Goal: Communication & Community: Connect with others

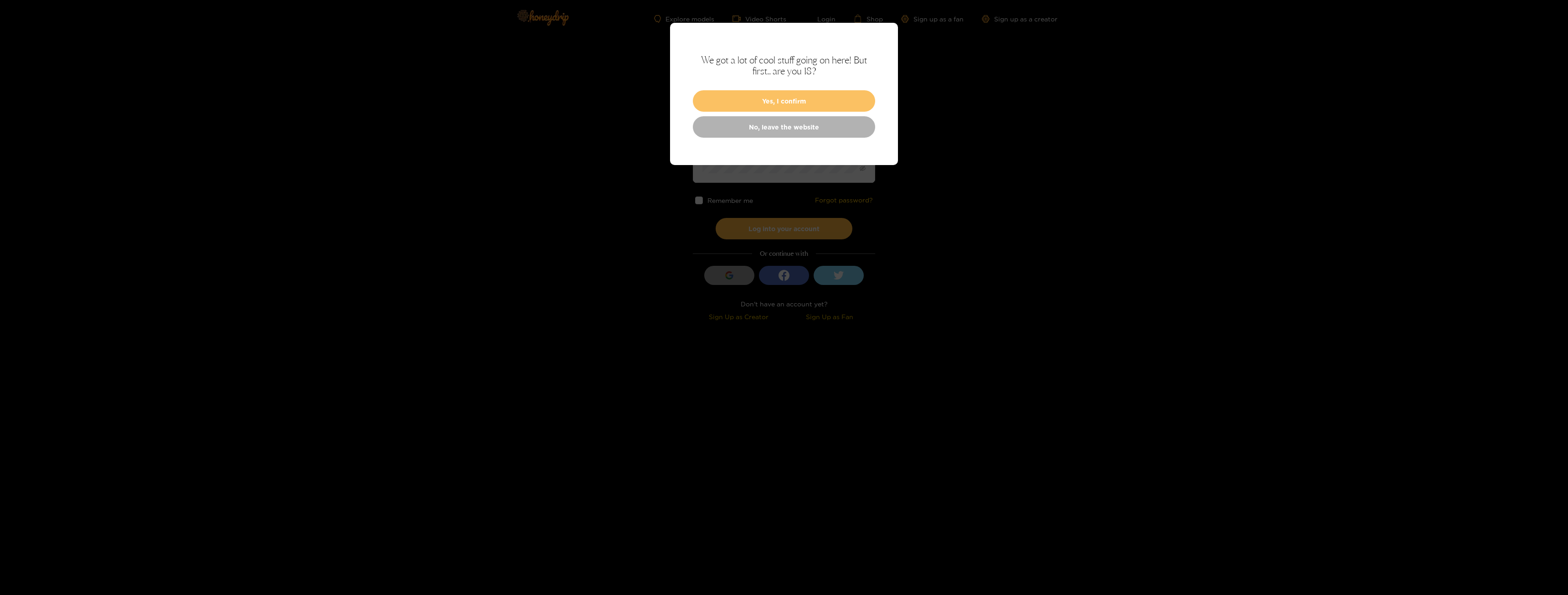
click at [819, 94] on button "Yes, I confirm" at bounding box center [784, 100] width 183 height 21
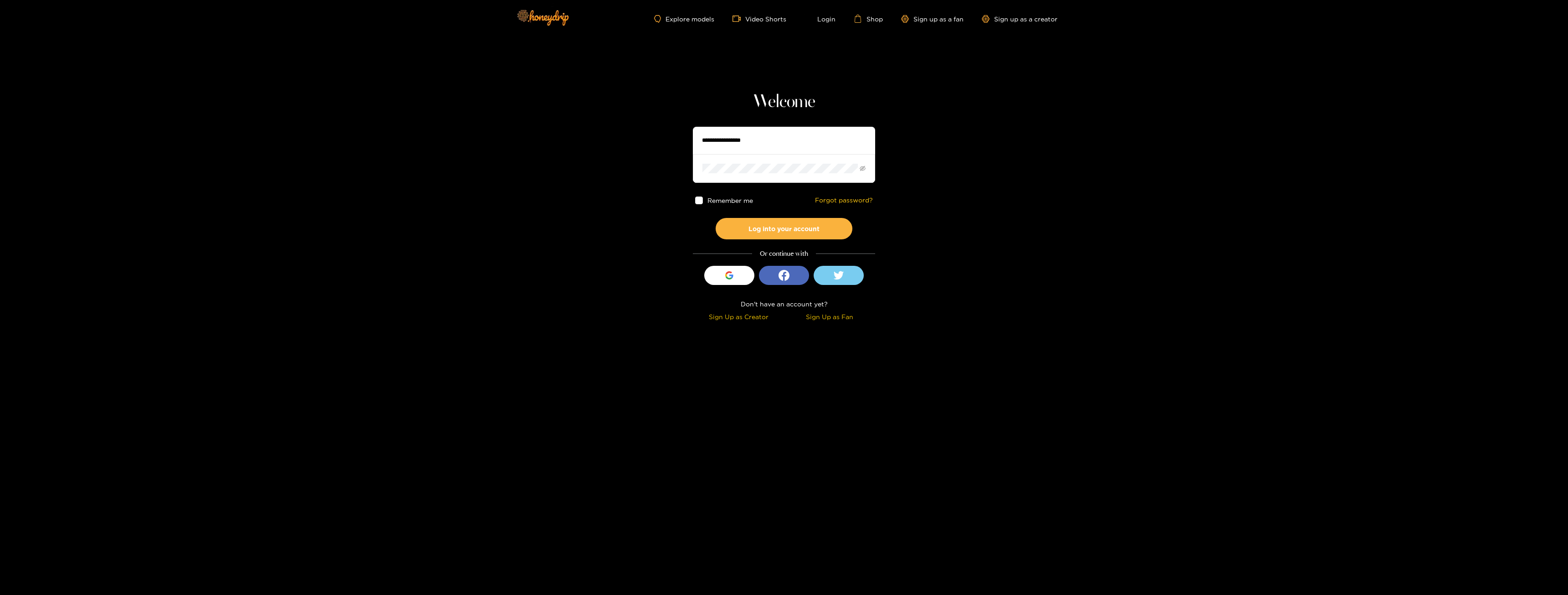
click at [783, 133] on input "text" at bounding box center [784, 140] width 183 height 27
type input "**********"
click at [716, 218] on button "Log into your account" at bounding box center [784, 228] width 137 height 21
click at [869, 164] on span at bounding box center [784, 168] width 183 height 28
click at [869, 166] on span at bounding box center [784, 168] width 183 height 28
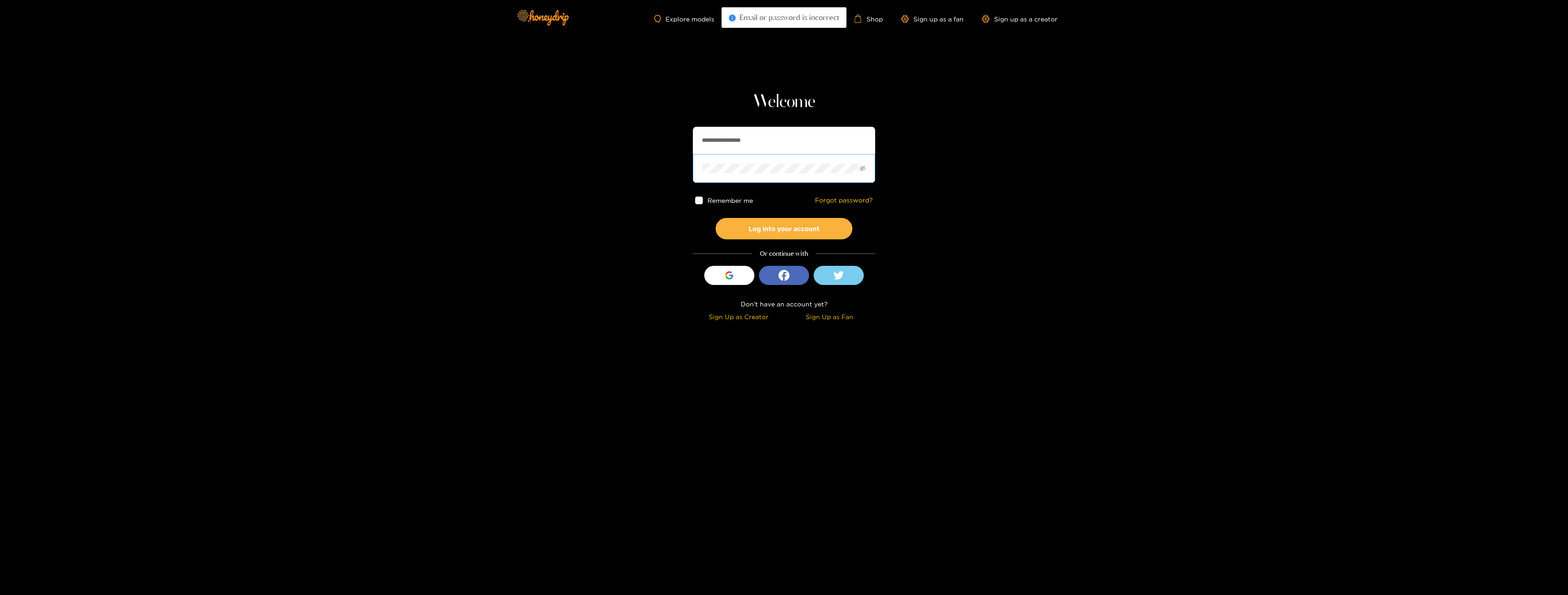
click at [869, 171] on span at bounding box center [784, 168] width 183 height 28
click at [865, 170] on icon "eye-invisible" at bounding box center [863, 169] width 6 height 5
click at [716, 218] on button "Log into your account" at bounding box center [784, 228] width 137 height 21
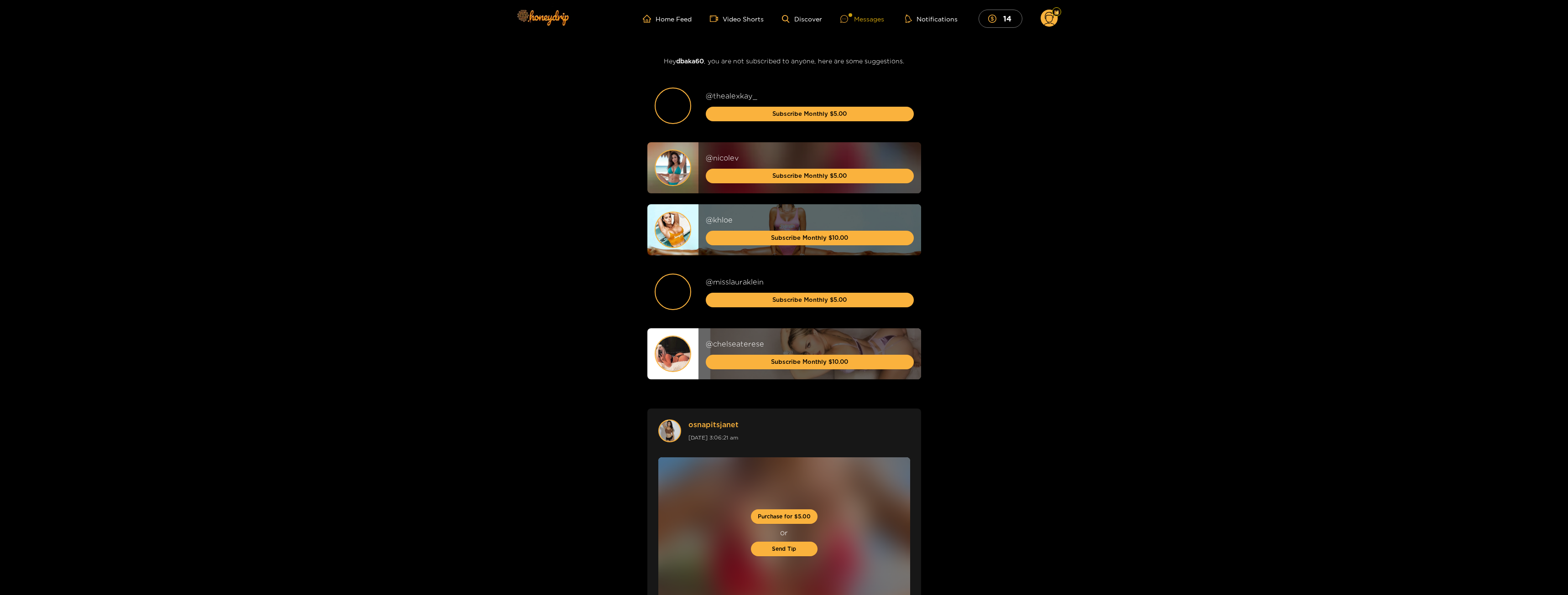
click at [856, 23] on div "Messages" at bounding box center [862, 18] width 44 height 10
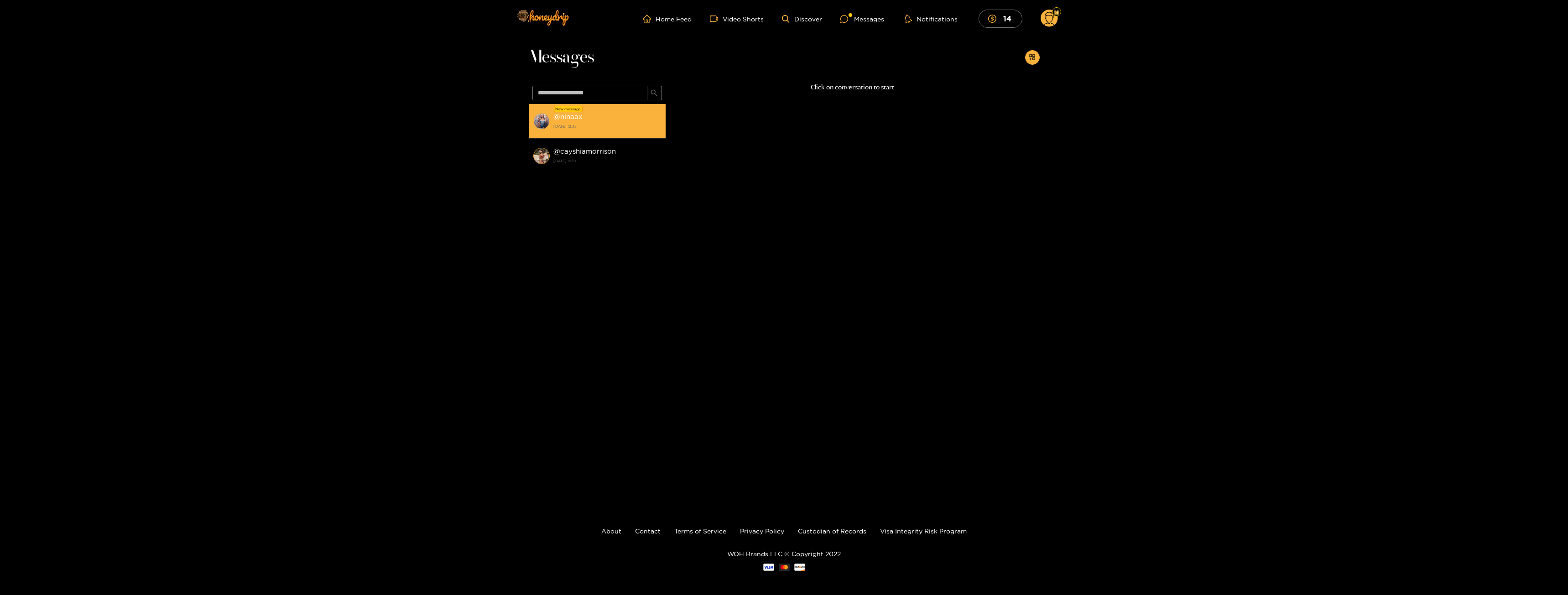
click at [539, 119] on img at bounding box center [541, 121] width 16 height 16
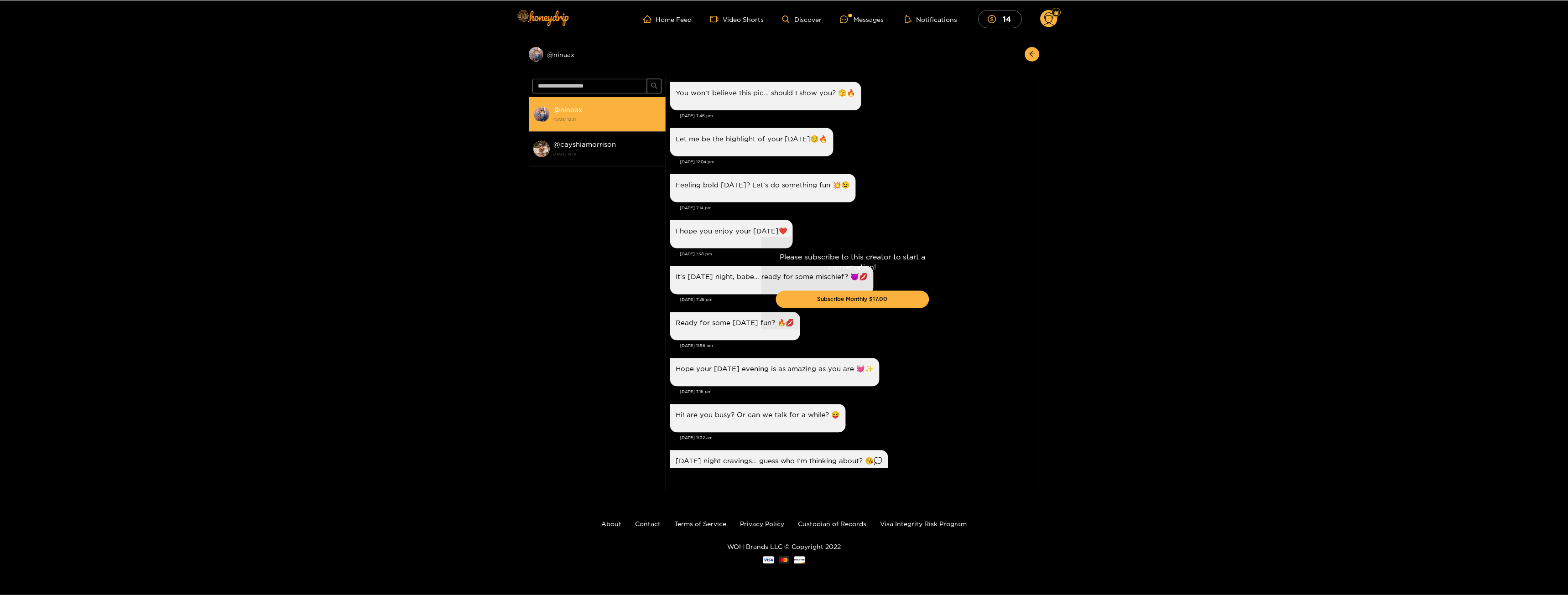
scroll to position [1176, 0]
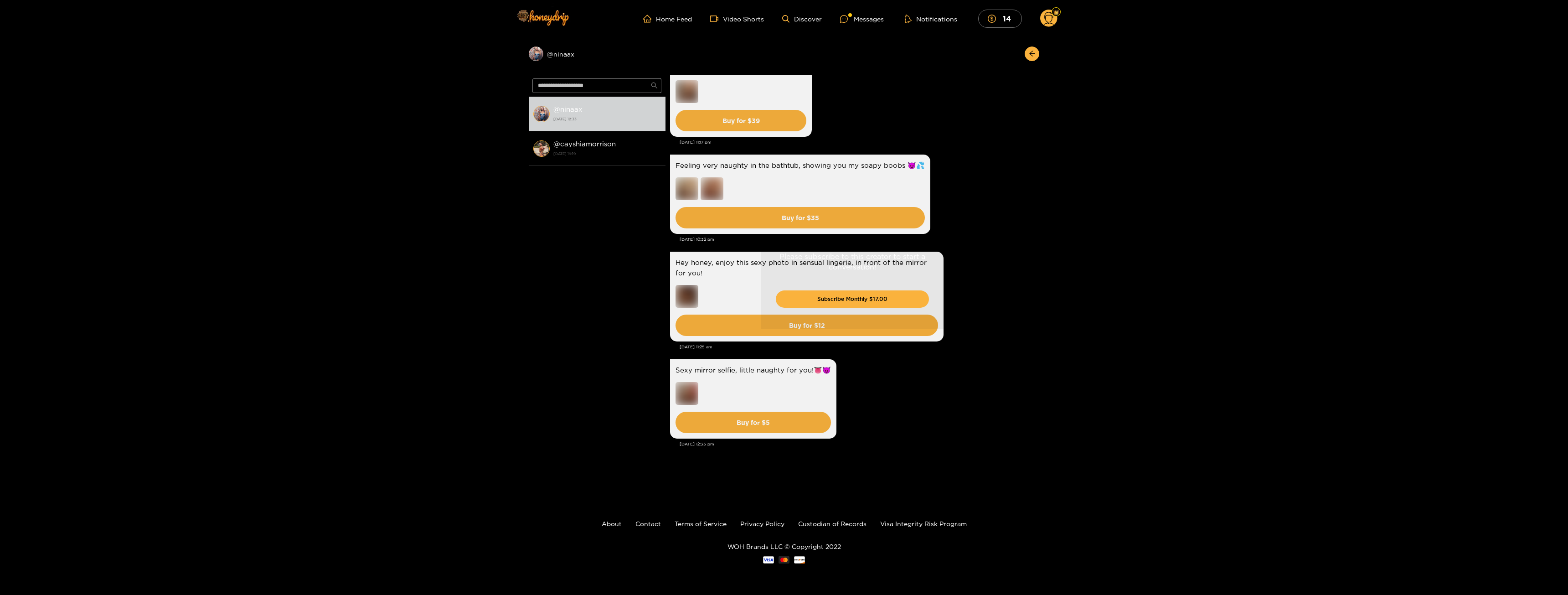
click at [740, 26] on ul "Home Feed Video Shorts Discover Messages Notifications 14" at bounding box center [850, 19] width 415 height 18
click at [741, 20] on link "Video Shorts" at bounding box center [737, 18] width 54 height 8
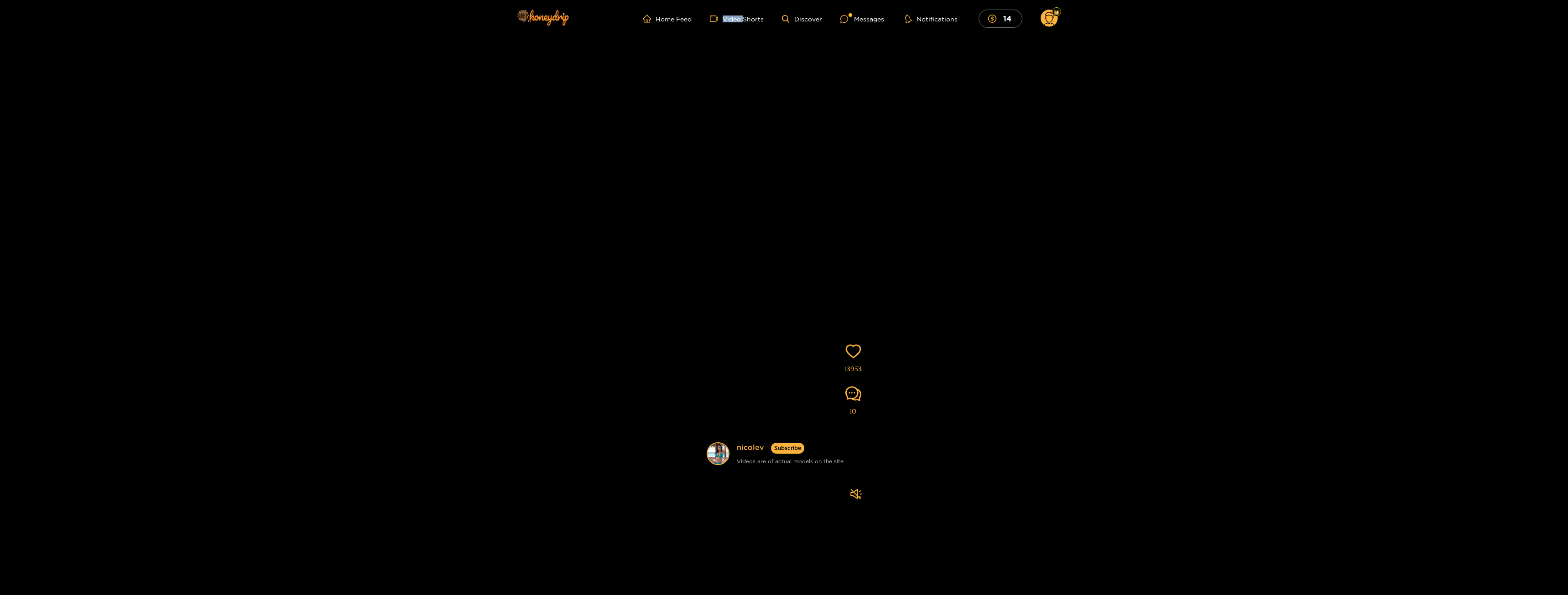
drag, startPoint x: 794, startPoint y: 319, endPoint x: 836, endPoint y: 153, distance: 171.2
click at [836, 153] on video at bounding box center [784, 241] width 174 height 586
drag, startPoint x: 819, startPoint y: 313, endPoint x: 820, endPoint y: 94, distance: 219.0
click at [825, 118] on video at bounding box center [784, 233] width 174 height 586
drag, startPoint x: 830, startPoint y: 233, endPoint x: 835, endPoint y: 177, distance: 56.2
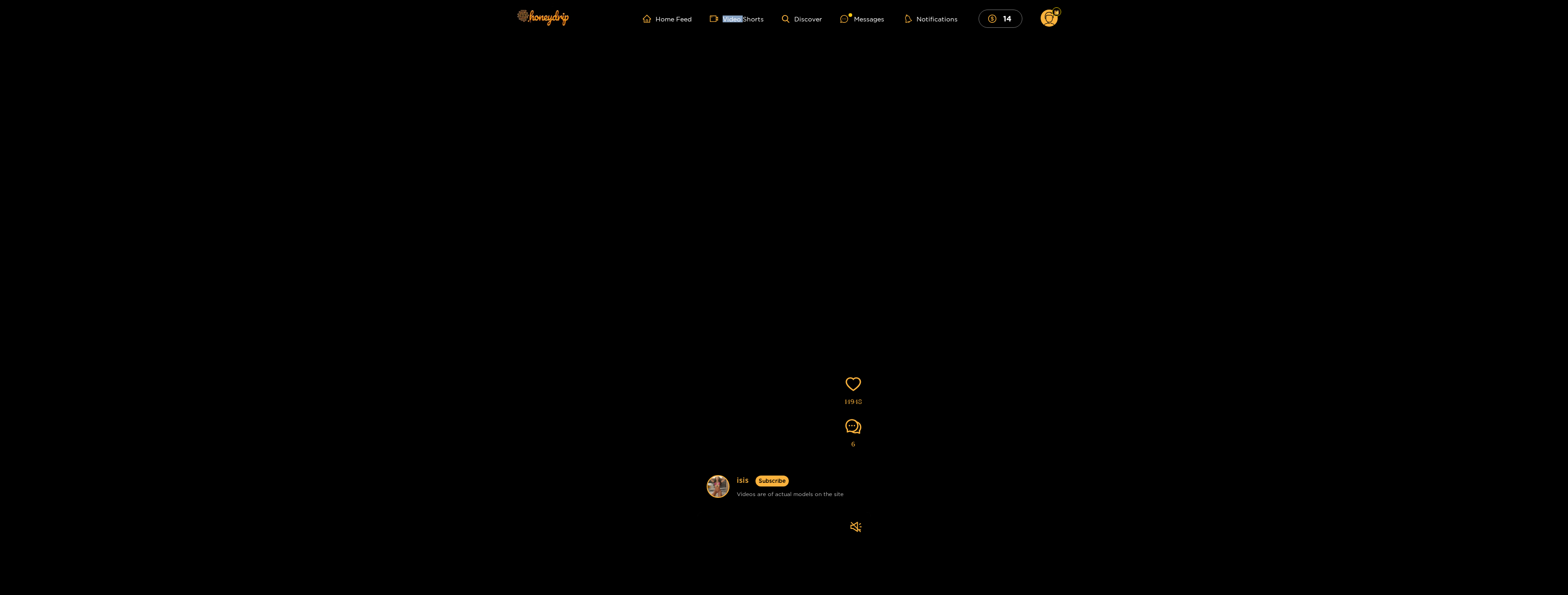
click at [833, 192] on video at bounding box center [784, 274] width 174 height 586
drag, startPoint x: 827, startPoint y: 283, endPoint x: 839, endPoint y: 130, distance: 153.5
click at [840, 136] on video at bounding box center [784, 239] width 174 height 586
drag, startPoint x: 840, startPoint y: 222, endPoint x: 836, endPoint y: 149, distance: 73.1
click at [836, 150] on video at bounding box center [784, 227] width 174 height 586
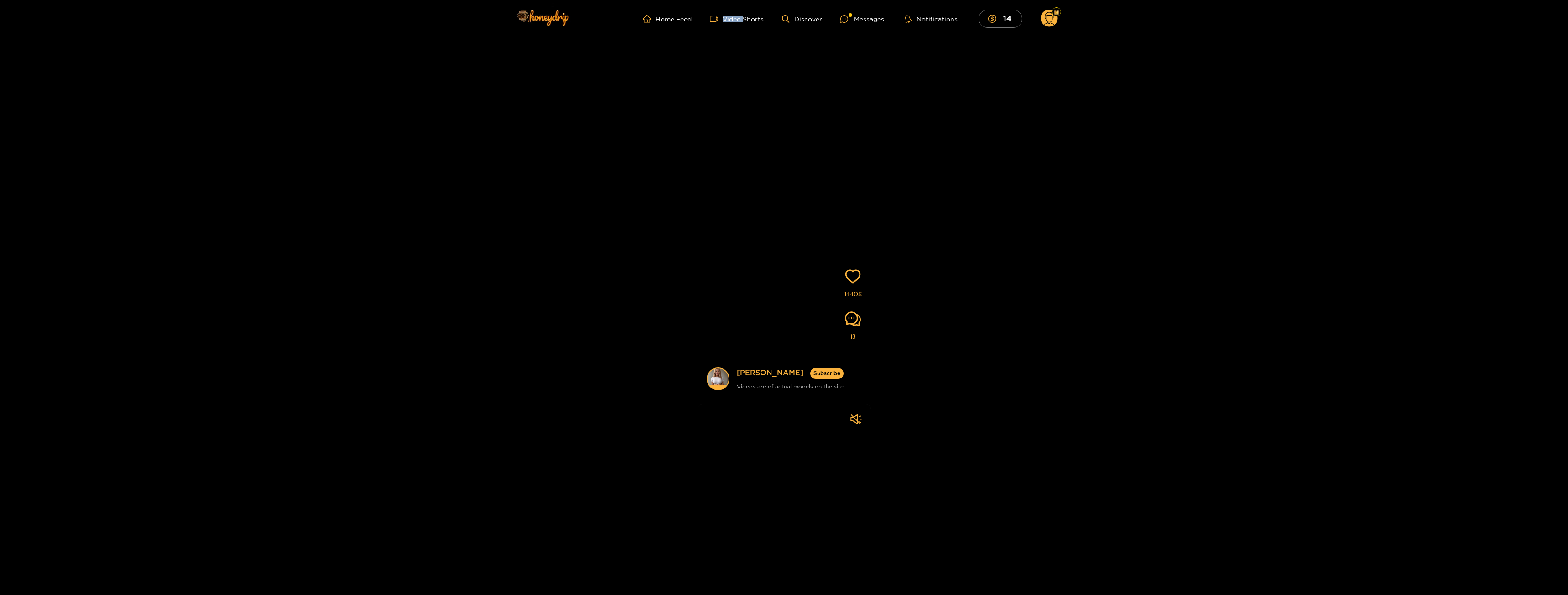
drag, startPoint x: 808, startPoint y: 281, endPoint x: 829, endPoint y: 107, distance: 175.3
click at [829, 102] on video at bounding box center [784, 166] width 174 height 586
drag, startPoint x: 822, startPoint y: 265, endPoint x: 818, endPoint y: 135, distance: 130.1
click at [819, 144] on video at bounding box center [784, 335] width 174 height 586
click at [1054, 16] on div at bounding box center [1056, 12] width 9 height 9
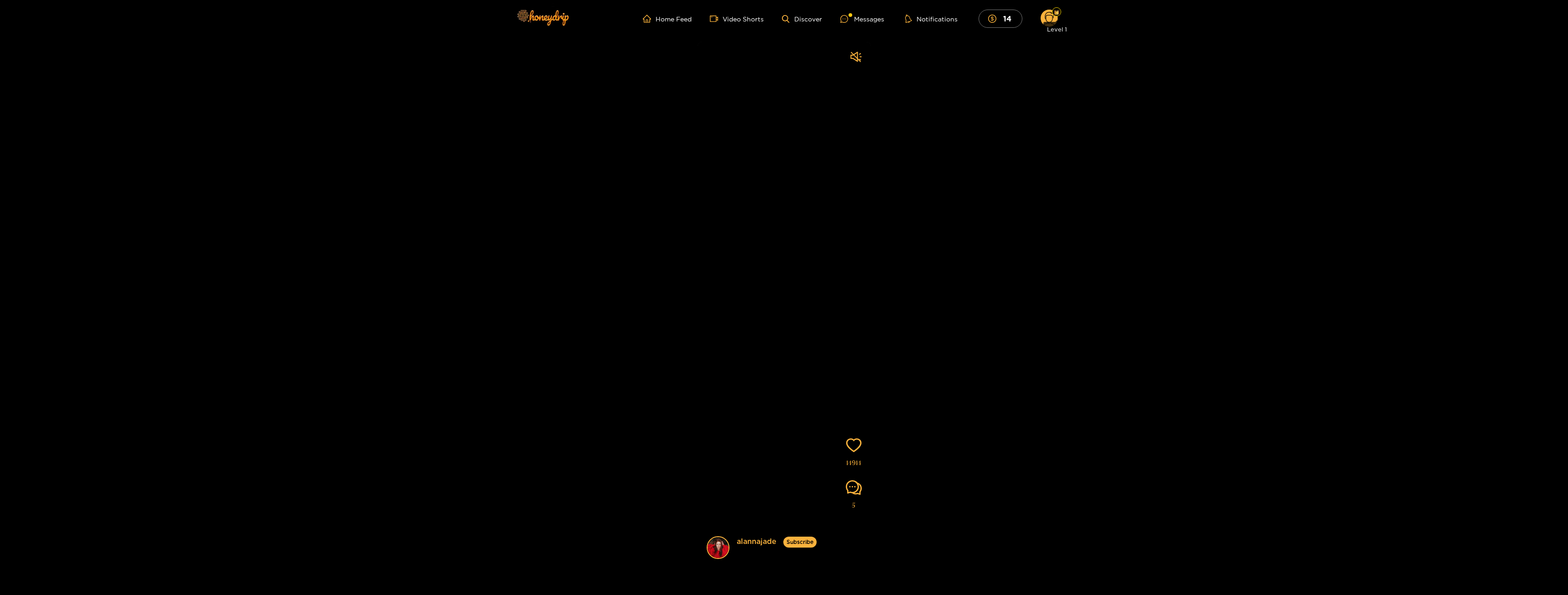
click at [1046, 24] on div "Level 1" at bounding box center [1057, 29] width 27 height 15
click at [566, 33] on img at bounding box center [542, 17] width 64 height 38
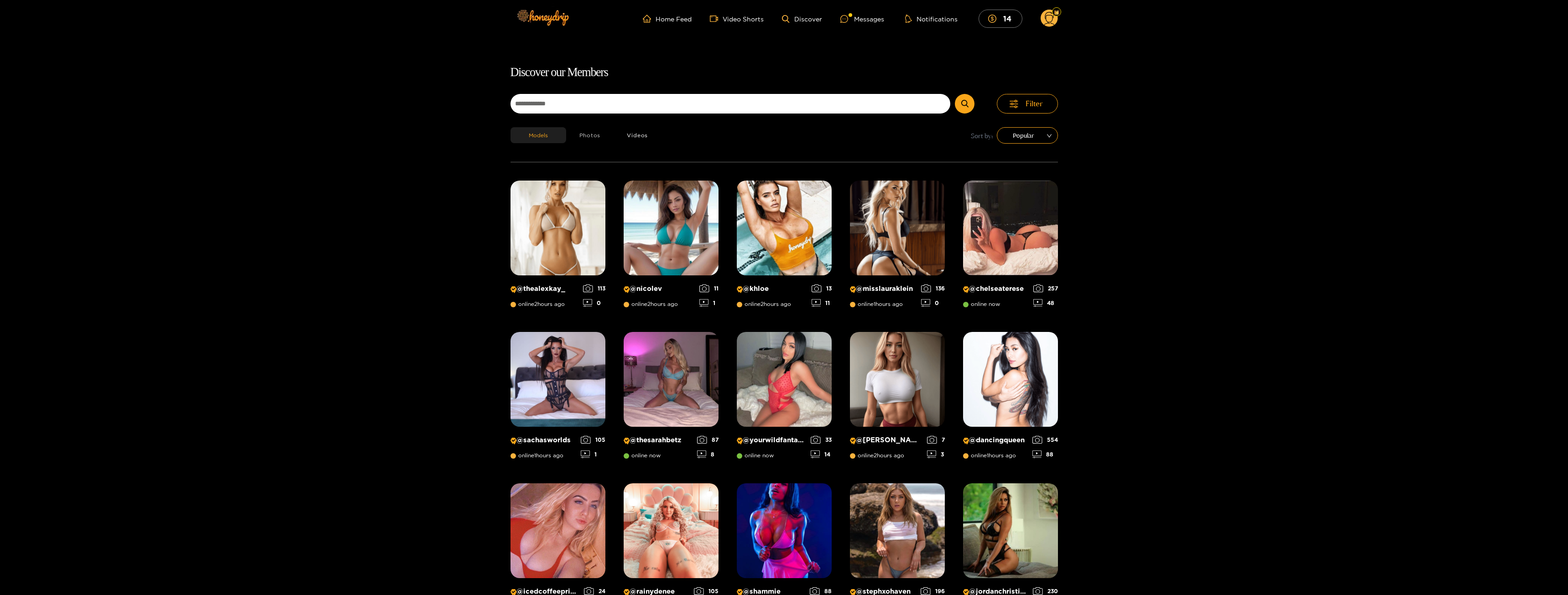
click at [602, 139] on button "Photos" at bounding box center [590, 135] width 48 height 16
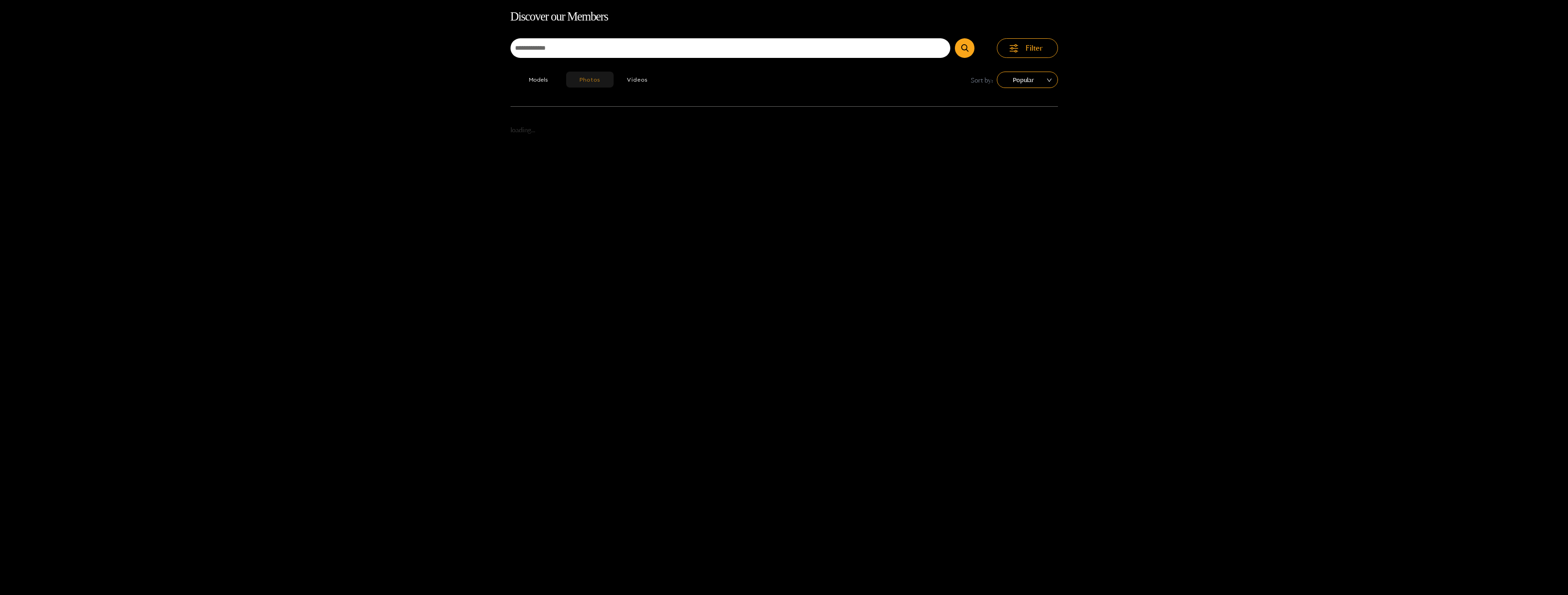
scroll to position [58, 0]
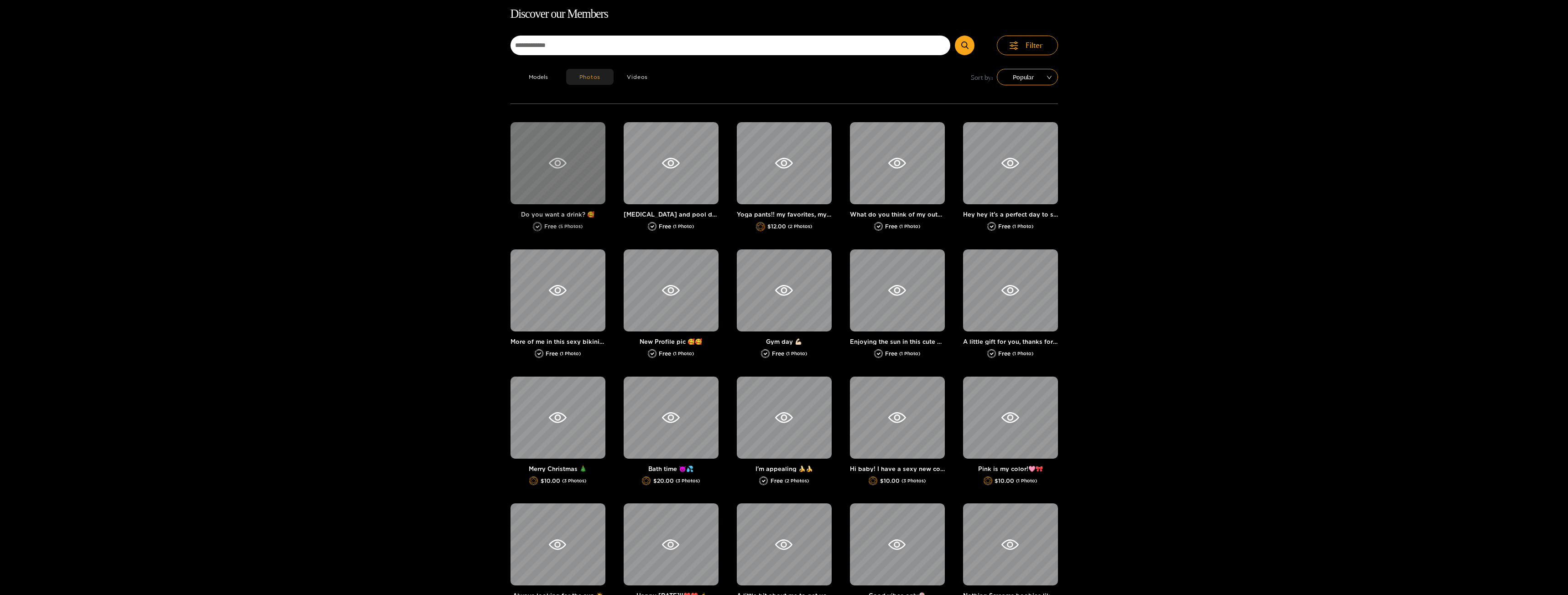
click at [571, 167] on div at bounding box center [558, 163] width 95 height 82
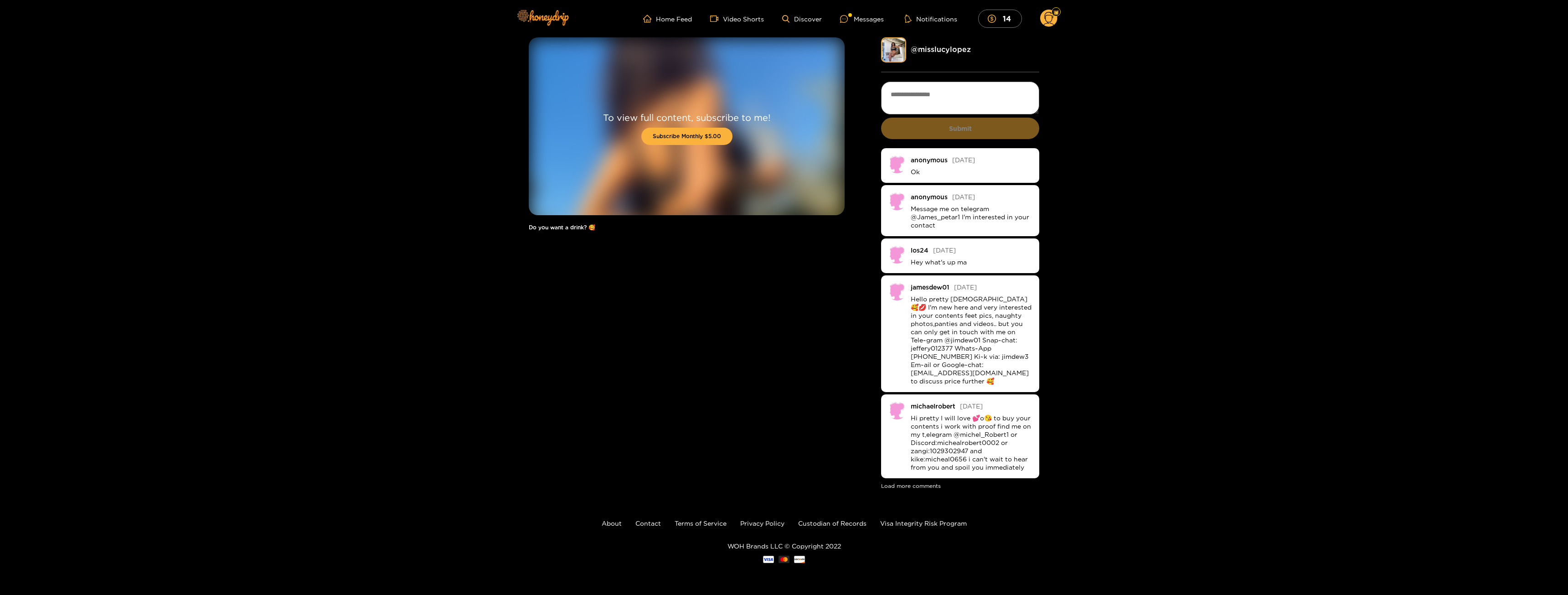
click at [313, 208] on div "To view full content, subscribe to me! Subscribe Monthly $5.00 Do you want a dr…" at bounding box center [784, 264] width 1568 height 454
click at [848, 21] on icon at bounding box center [844, 19] width 8 height 8
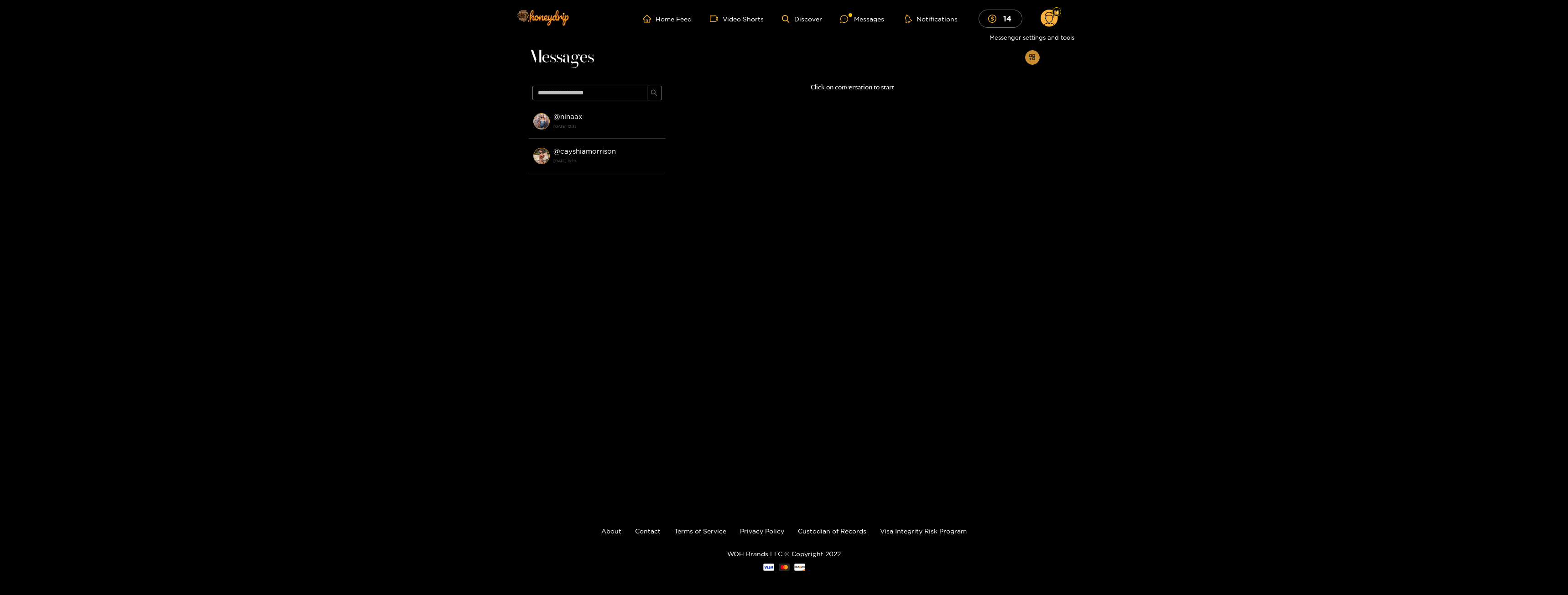
click at [1027, 55] on button "button" at bounding box center [1033, 57] width 15 height 15
click at [799, 119] on div "Click on conversation to start" at bounding box center [853, 278] width 374 height 393
click at [614, 124] on strong "[DATE] 12:33" at bounding box center [607, 126] width 108 height 8
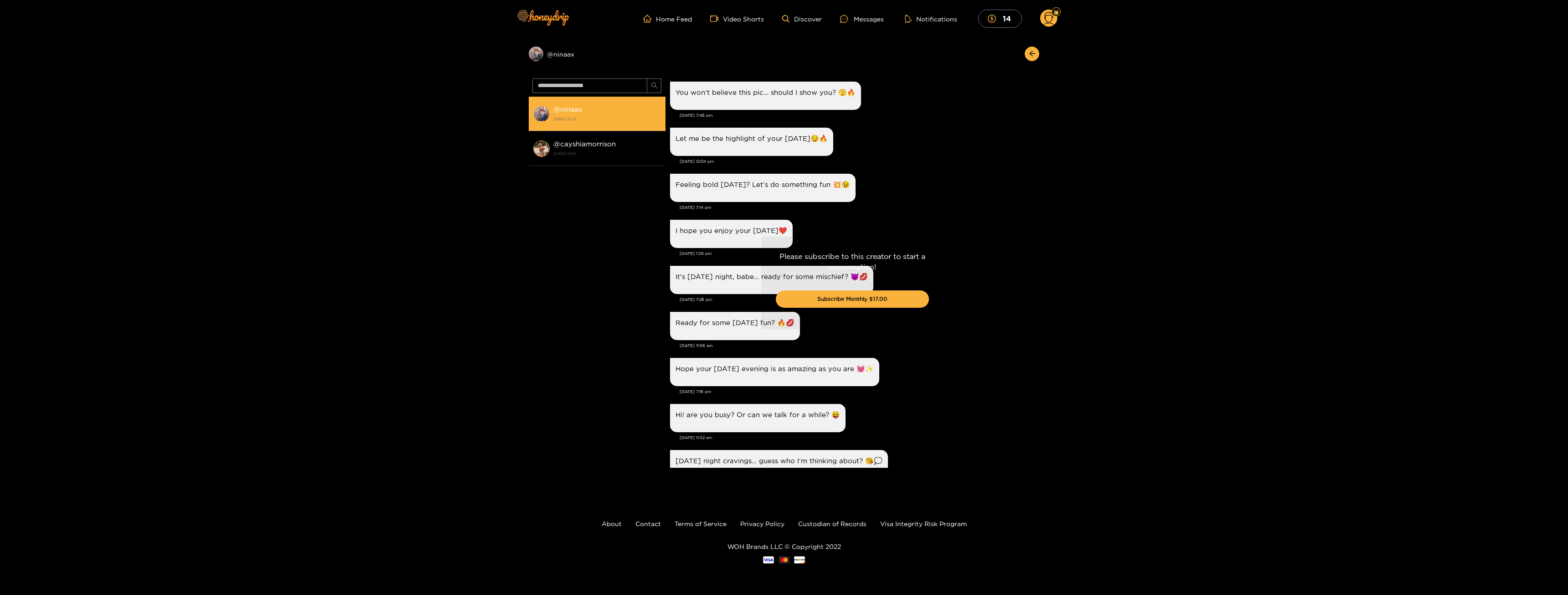
scroll to position [1176, 0]
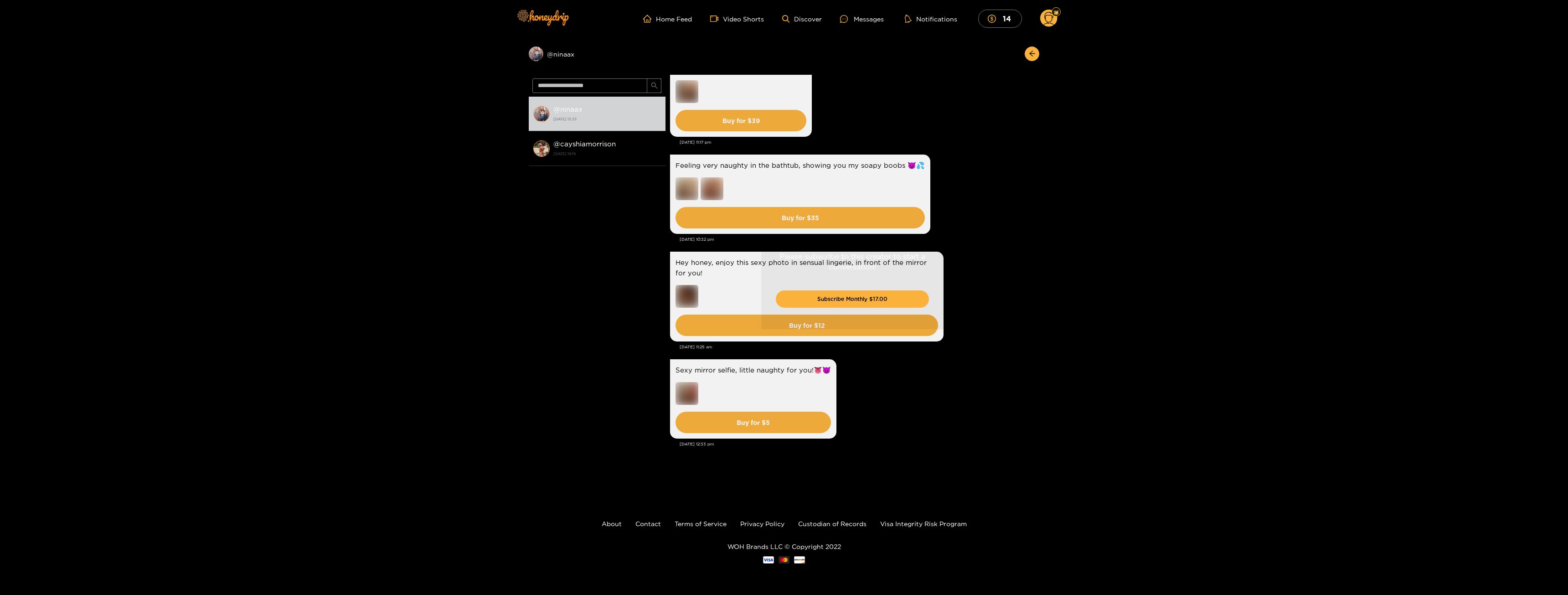
click at [672, 284] on div "Please subscribe to this creator to start a conversation! Subscribe Monthly $17…" at bounding box center [852, 283] width 374 height 417
click at [703, 289] on div "Please subscribe to this creator to start a conversation! Subscribe Monthly $17…" at bounding box center [852, 283] width 374 height 417
click at [692, 294] on div "Please subscribe to this creator to start a conversation! Subscribe Monthly $17…" at bounding box center [852, 283] width 374 height 417
drag, startPoint x: 555, startPoint y: 224, endPoint x: 559, endPoint y: 377, distance: 153.1
click at [558, 376] on div "@ ninaax [DATE] 12:33 @ cayshiamorrison [DATE] 19:19" at bounding box center [597, 284] width 137 height 375
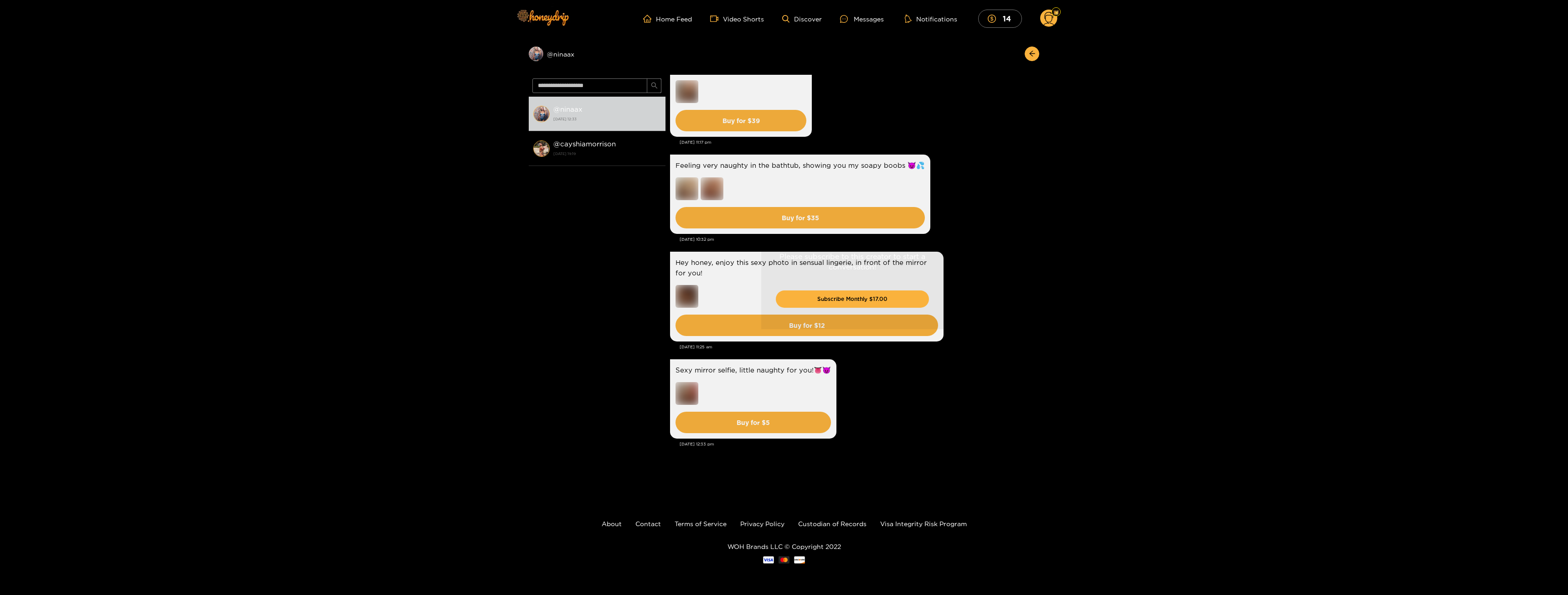
click at [246, 96] on div "Preview @ ninaax @ ninaax [DATE] 12:33 @ cayshiamorrison [DATE] 19:19 [PERSON_N…" at bounding box center [784, 264] width 1568 height 454
click at [307, 1] on header "Home Feed Video Shorts Discover Messages Notifications 14 14 0" at bounding box center [784, 18] width 1568 height 37
